Goal: Check status: Check status

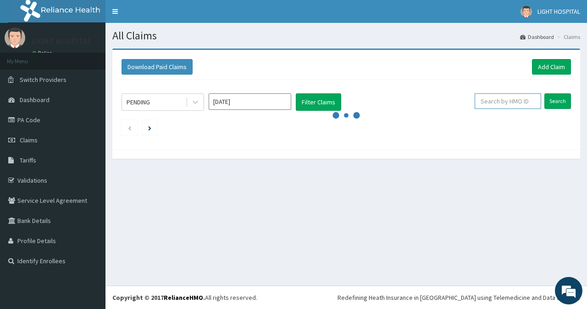
click at [500, 104] on input "text" at bounding box center [507, 102] width 66 height 16
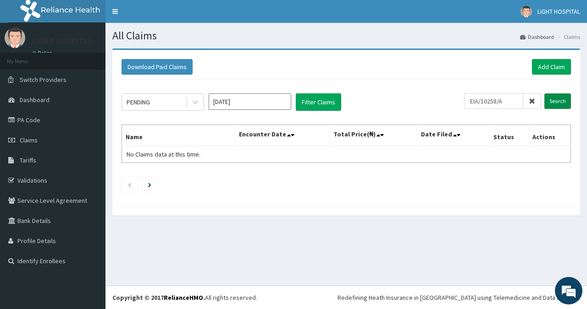
type input "EIA/10258/A"
click at [554, 103] on input "Search" at bounding box center [557, 102] width 27 height 16
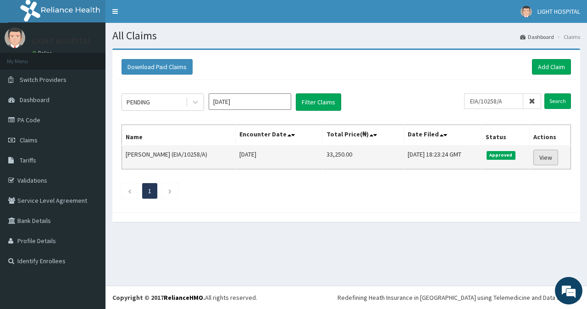
click at [546, 155] on link "View" at bounding box center [545, 158] width 25 height 16
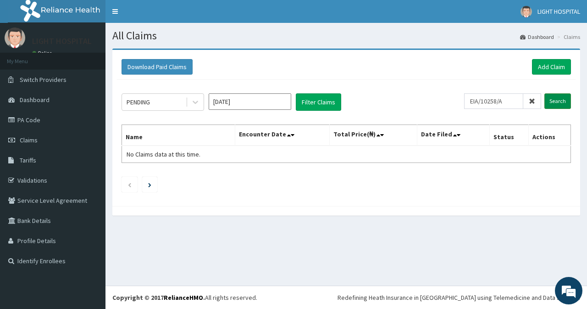
type input "EIA/10258/A"
click at [564, 98] on input "Search" at bounding box center [557, 102] width 27 height 16
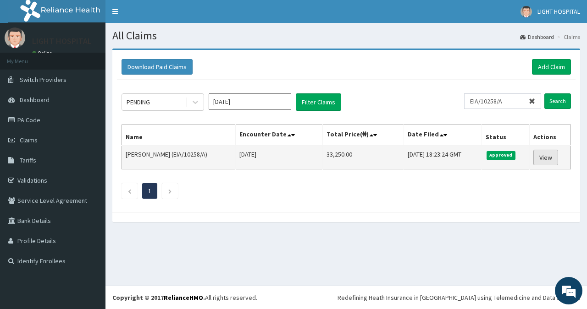
click at [545, 158] on link "View" at bounding box center [545, 158] width 25 height 16
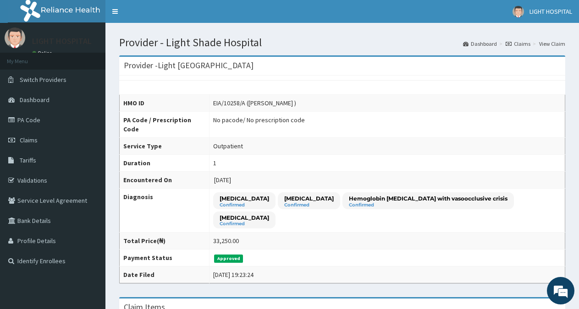
click at [384, 233] on td "33,250.00" at bounding box center [387, 241] width 356 height 17
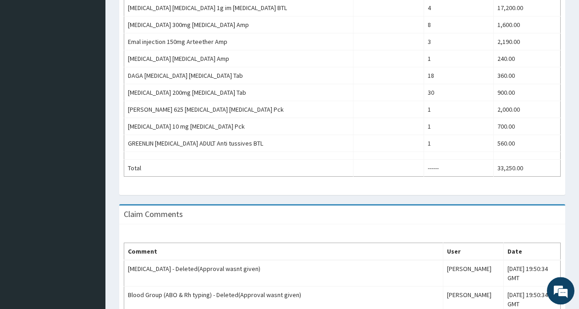
scroll to position [463, 0]
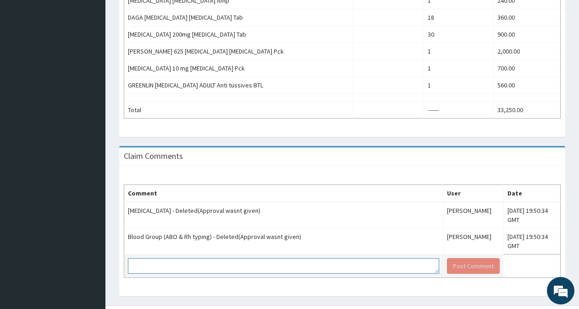
click at [330, 259] on textarea at bounding box center [283, 267] width 311 height 16
type textarea "t"
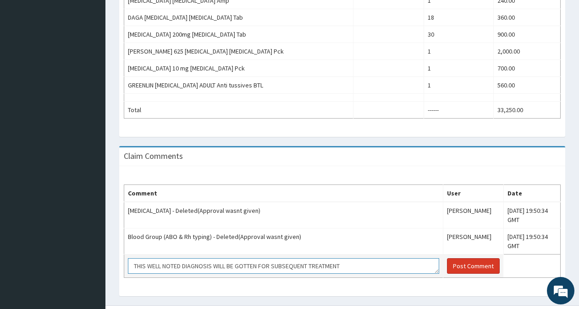
type textarea "THIS WELL NOTED DIAGNOSIS WILL BE GOTTEN FOR SUBSEQUENT TREATMENT"
click at [465, 259] on button "Post Comment" at bounding box center [473, 267] width 53 height 16
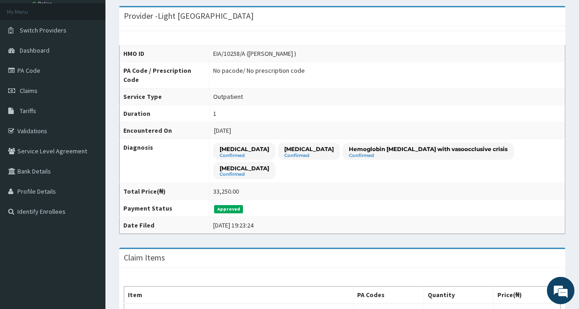
scroll to position [0, 0]
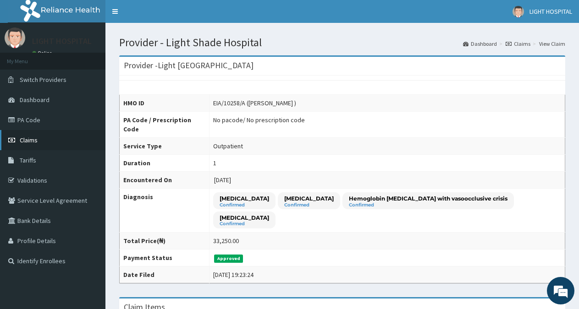
click at [29, 141] on span "Claims" at bounding box center [29, 140] width 18 height 8
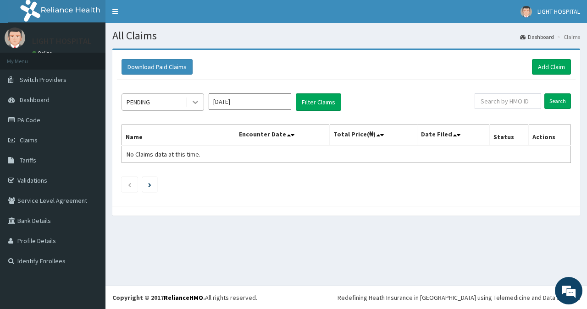
click at [193, 102] on icon at bounding box center [196, 102] width 6 height 3
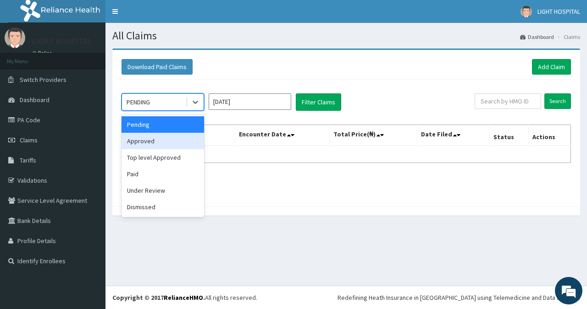
click at [160, 142] on div "Approved" at bounding box center [162, 141] width 83 height 17
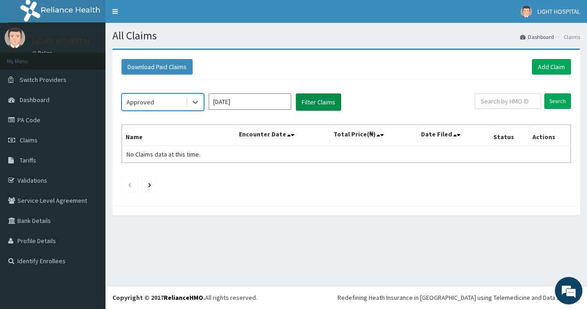
click at [310, 101] on button "Filter Claims" at bounding box center [318, 102] width 45 height 17
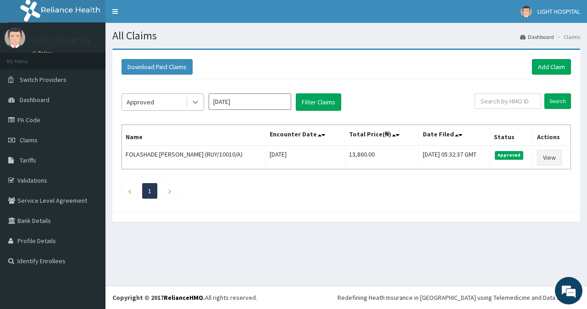
click at [193, 103] on icon at bounding box center [195, 102] width 9 height 9
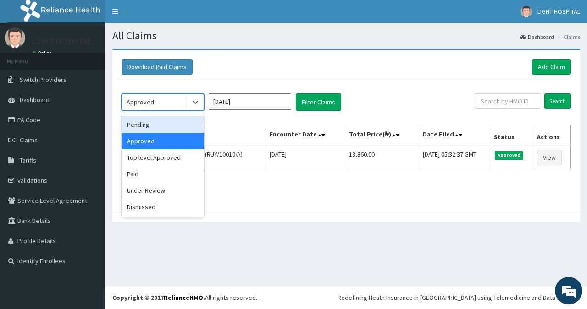
click at [241, 103] on input "[DATE]" at bounding box center [250, 102] width 83 height 17
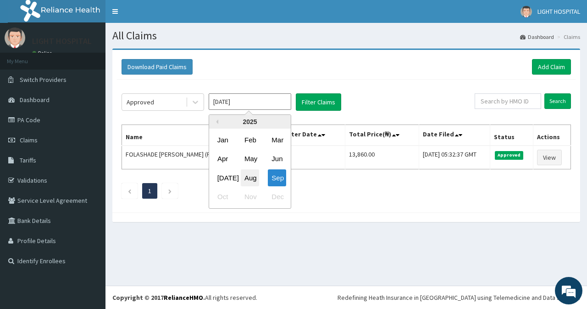
click at [250, 176] on div "Aug" at bounding box center [250, 178] width 18 height 17
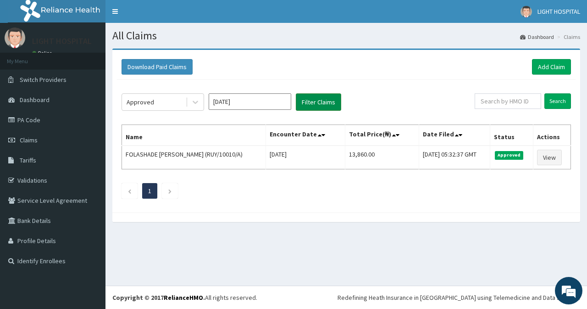
click at [313, 100] on button "Filter Claims" at bounding box center [318, 102] width 45 height 17
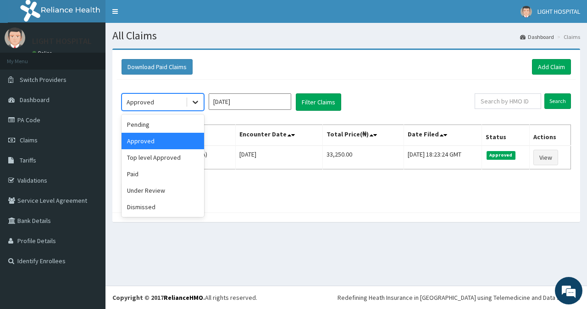
click at [192, 101] on icon at bounding box center [195, 102] width 9 height 9
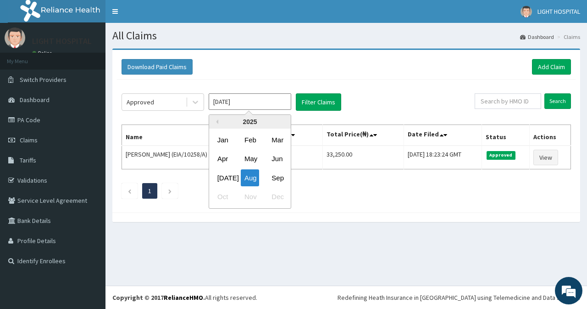
click at [246, 103] on input "[DATE]" at bounding box center [250, 102] width 83 height 17
click at [277, 180] on div "Sep" at bounding box center [277, 178] width 18 height 17
type input "[DATE]"
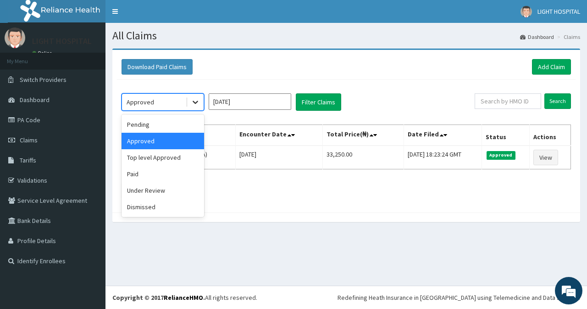
click at [187, 100] on div at bounding box center [195, 102] width 17 height 17
click at [176, 122] on div "Pending" at bounding box center [162, 124] width 83 height 17
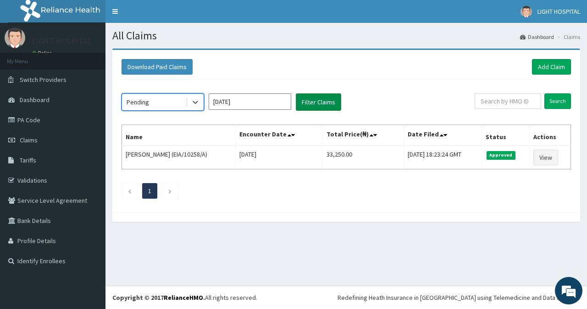
click at [321, 101] on button "Filter Claims" at bounding box center [318, 102] width 45 height 17
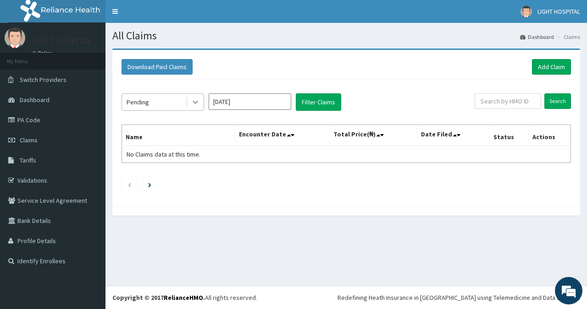
click at [189, 100] on div at bounding box center [195, 102] width 17 height 17
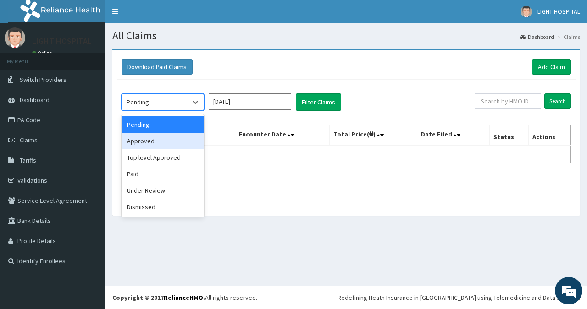
click at [171, 142] on div "Approved" at bounding box center [162, 141] width 83 height 17
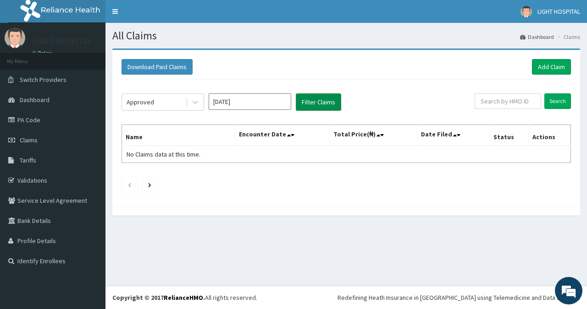
click at [316, 104] on button "Filter Claims" at bounding box center [318, 102] width 45 height 17
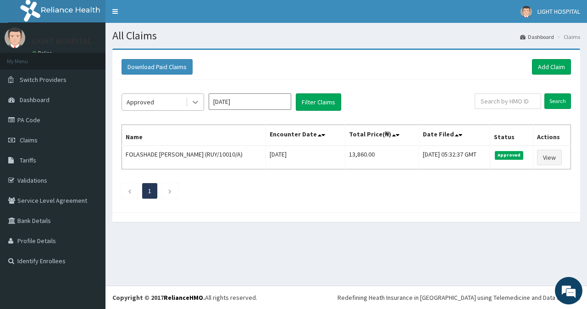
click at [188, 103] on div at bounding box center [195, 102] width 17 height 17
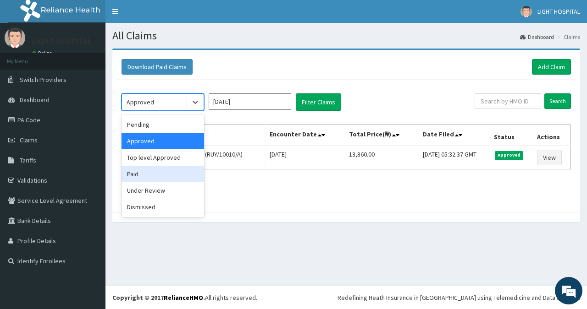
click at [173, 176] on div "Paid" at bounding box center [162, 174] width 83 height 17
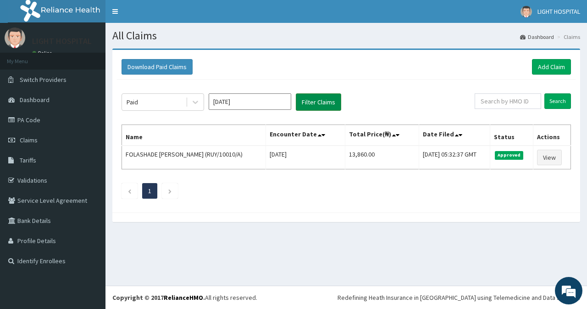
click at [318, 102] on button "Filter Claims" at bounding box center [318, 102] width 45 height 17
